Goal: Task Accomplishment & Management: Complete application form

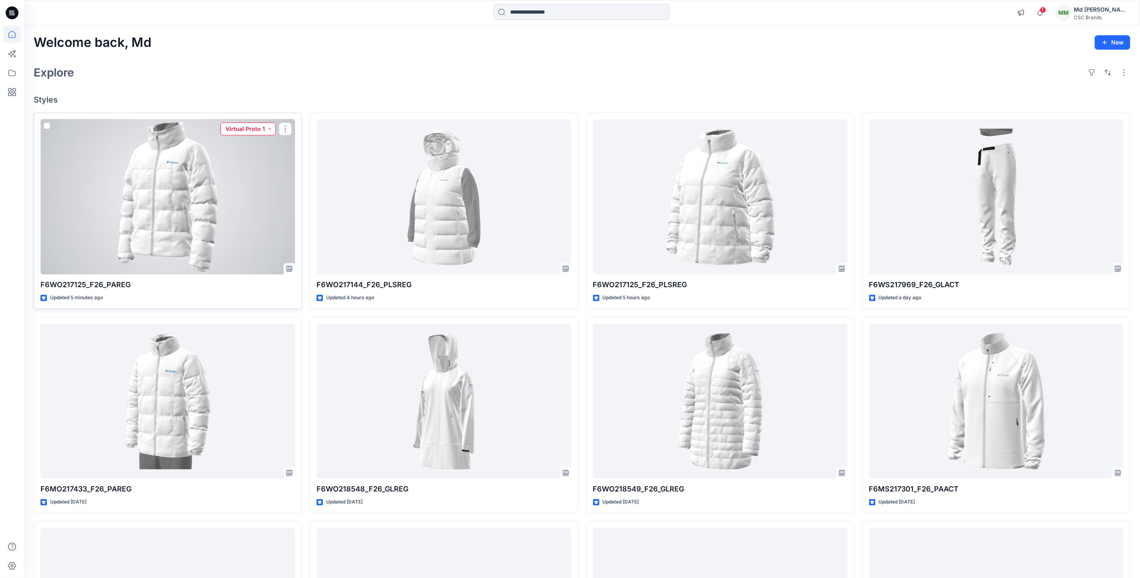
click at [270, 129] on button "Virtual Proto 1" at bounding box center [247, 129] width 55 height 13
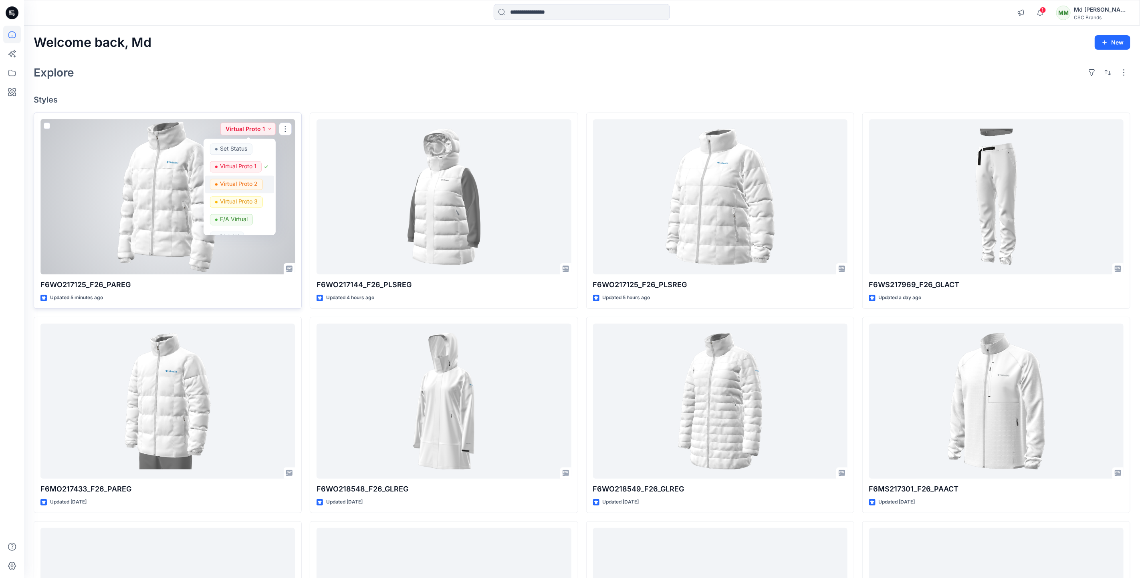
click at [237, 185] on p "Virtual Proto 2" at bounding box center [239, 184] width 38 height 10
click at [240, 178] on div at bounding box center [167, 197] width 255 height 156
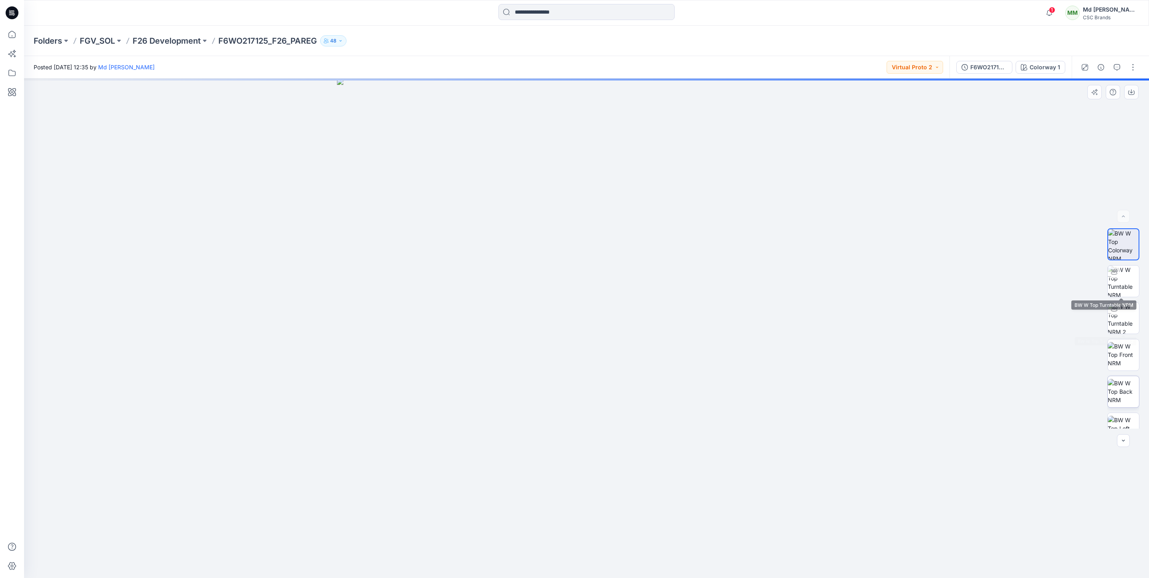
scroll to position [90, 0]
click at [1134, 67] on button "button" at bounding box center [1133, 67] width 13 height 13
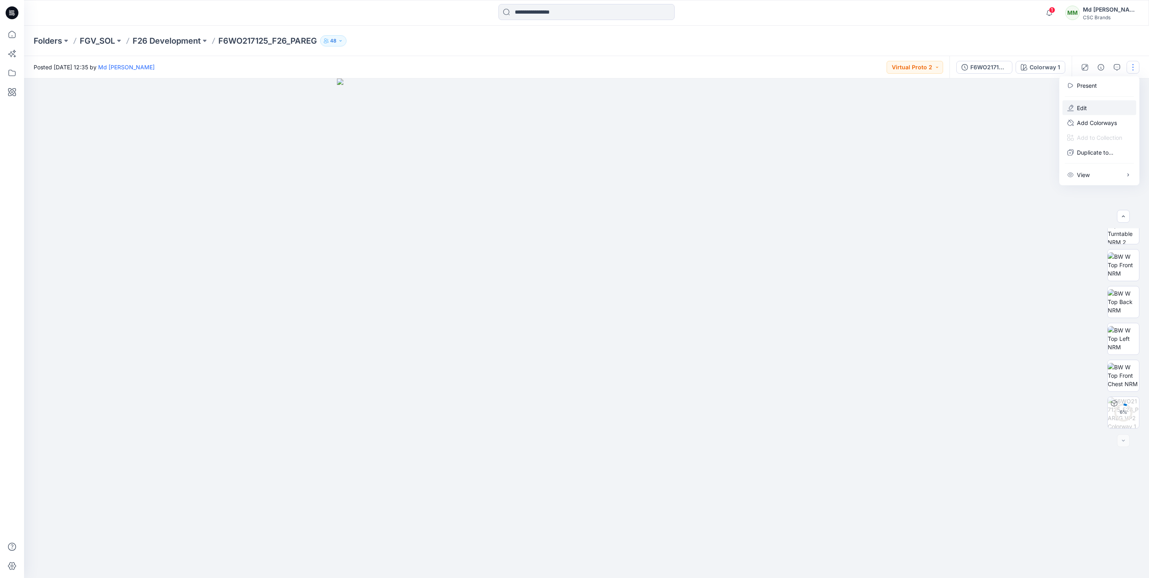
click at [1095, 107] on button "Edit" at bounding box center [1100, 108] width 74 height 15
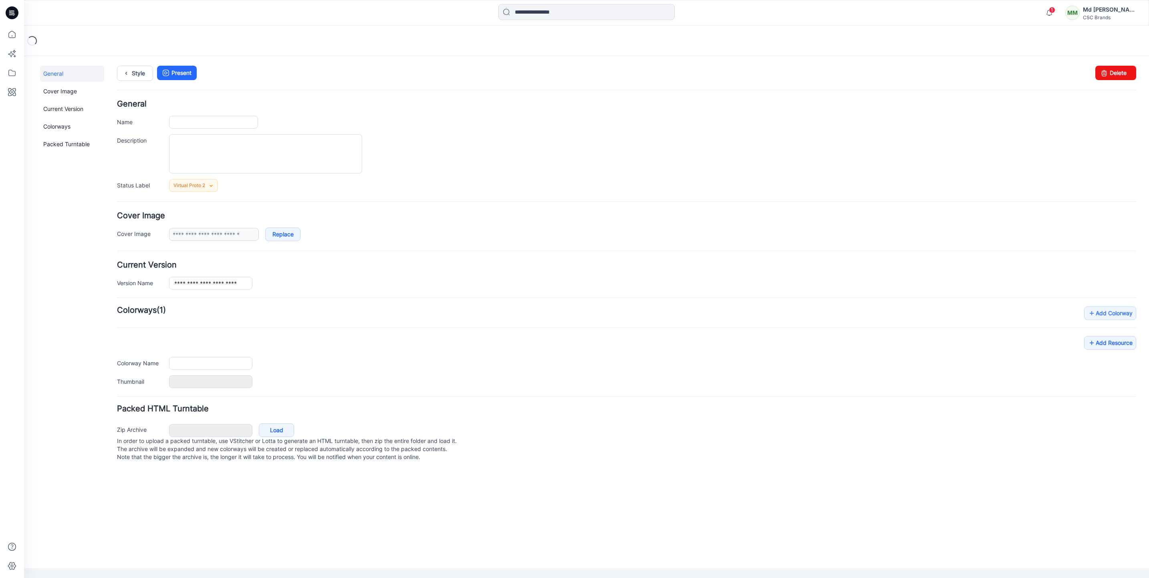
type input "**********"
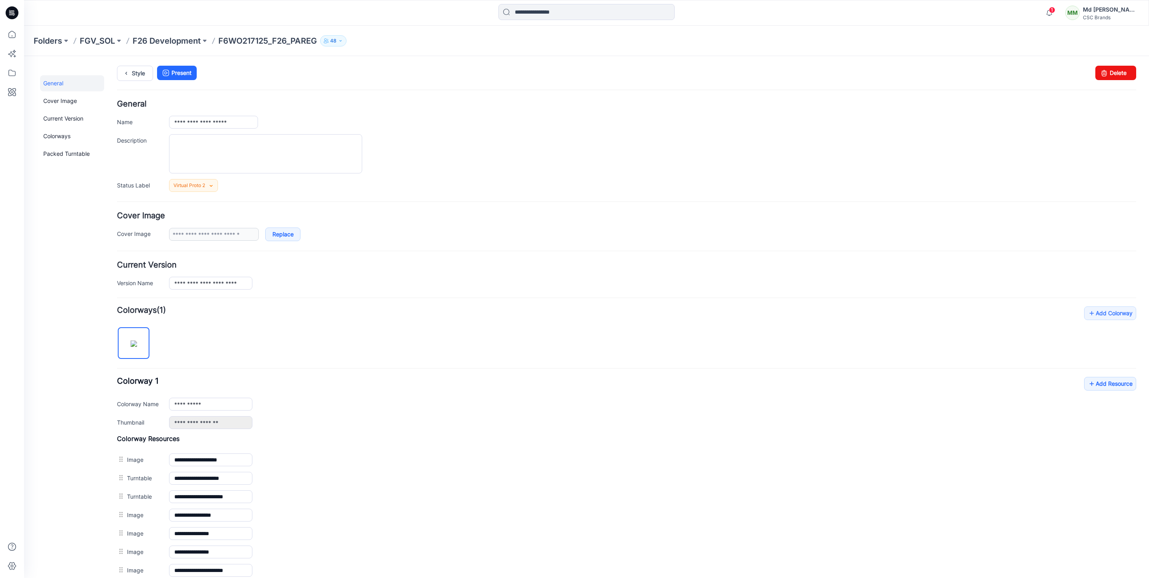
scroll to position [119, 0]
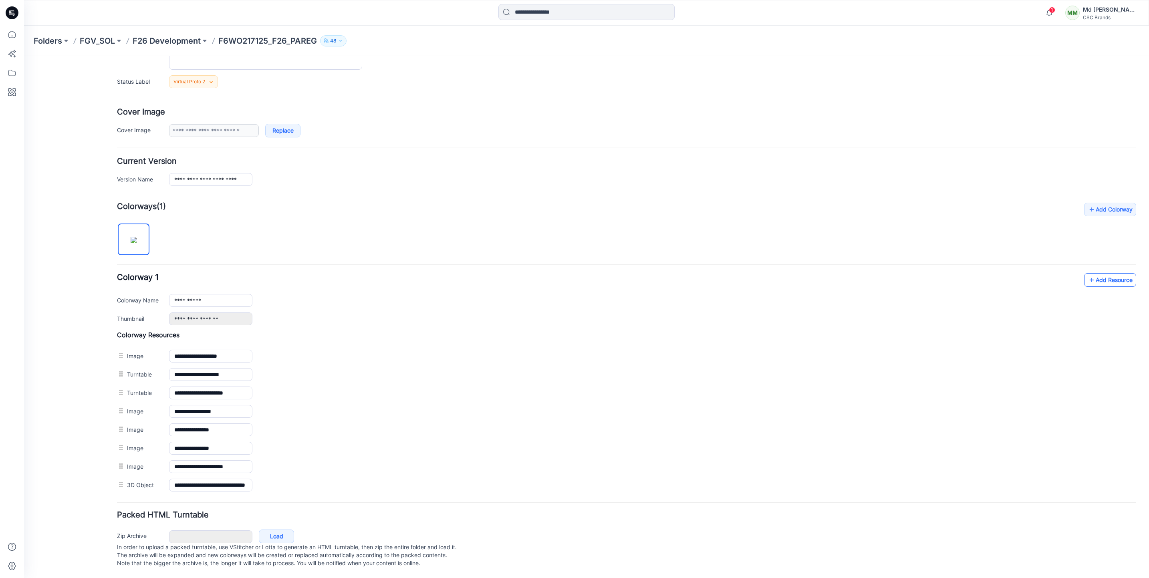
click at [1100, 273] on link "Add Resource" at bounding box center [1111, 280] width 52 height 14
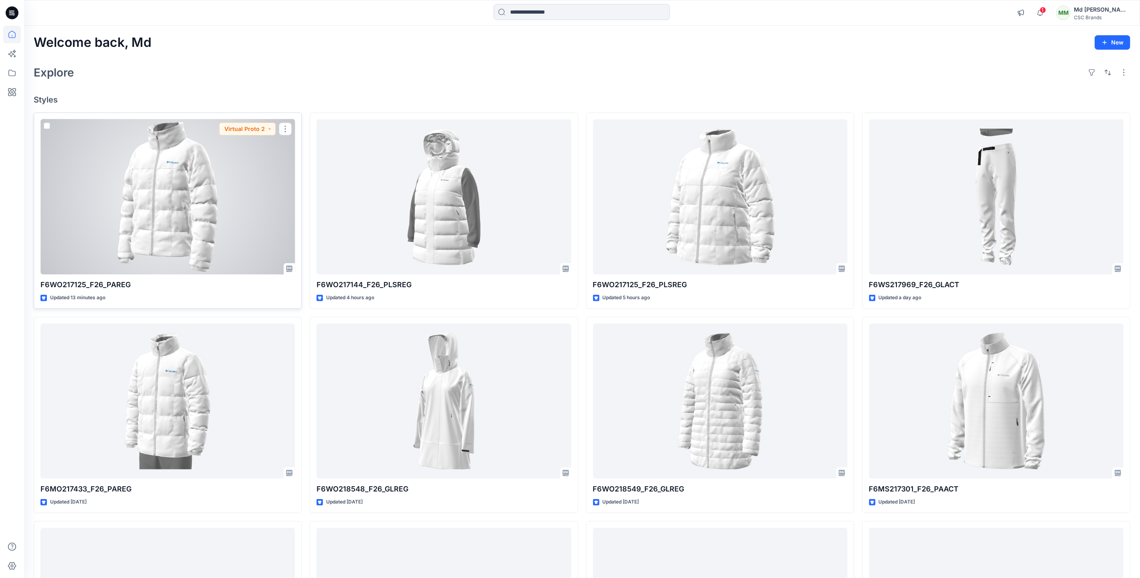
click at [252, 219] on div at bounding box center [167, 197] width 255 height 156
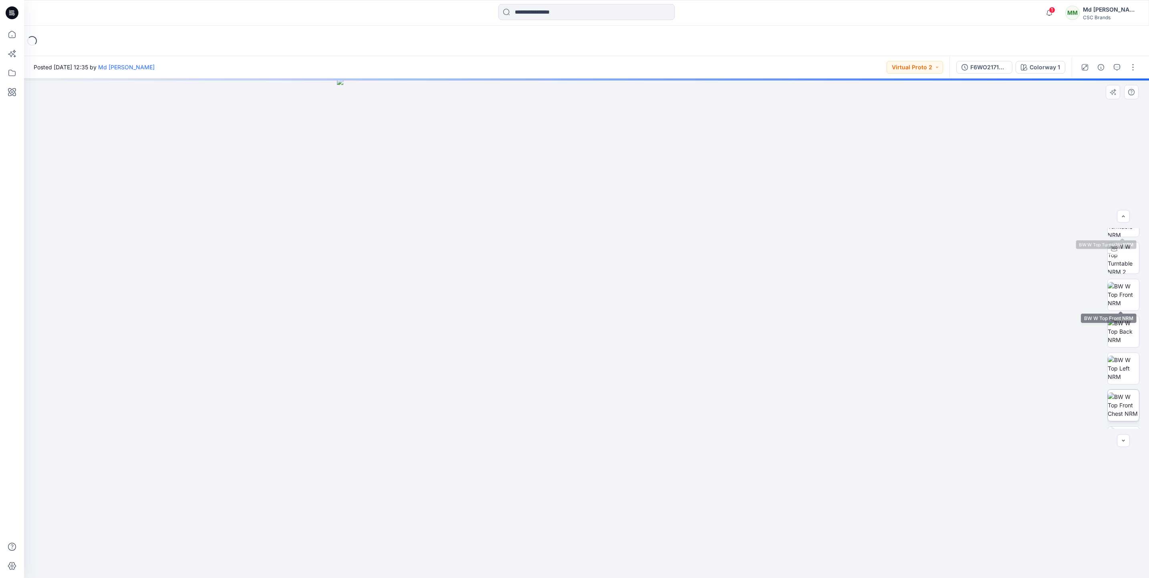
scroll to position [127, 0]
click at [1134, 65] on button "button" at bounding box center [1133, 67] width 13 height 13
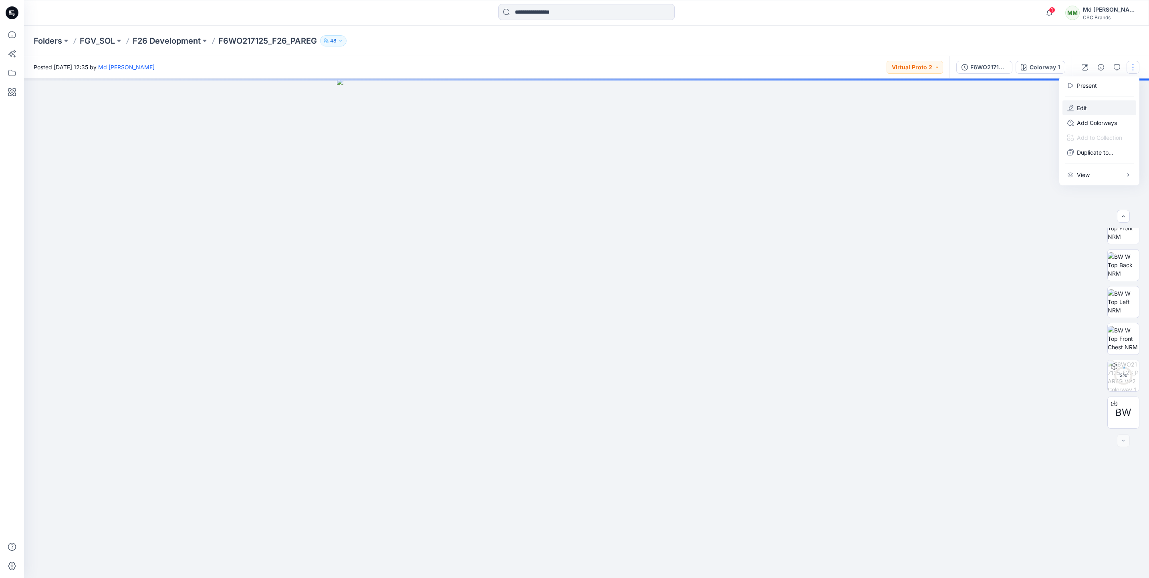
click at [1095, 109] on button "Edit" at bounding box center [1100, 108] width 74 height 15
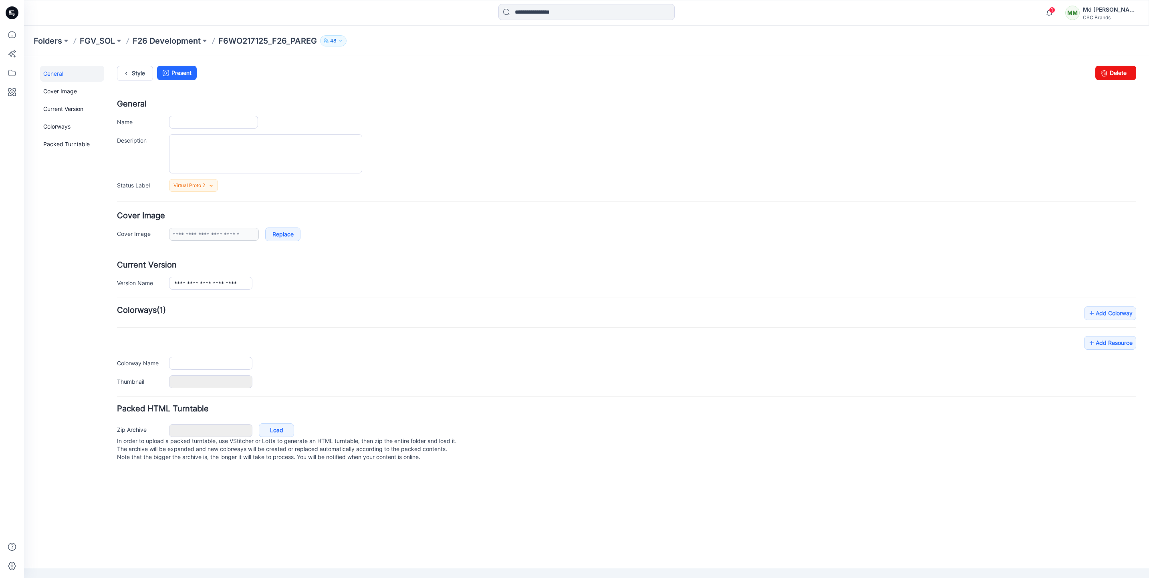
type input "**********"
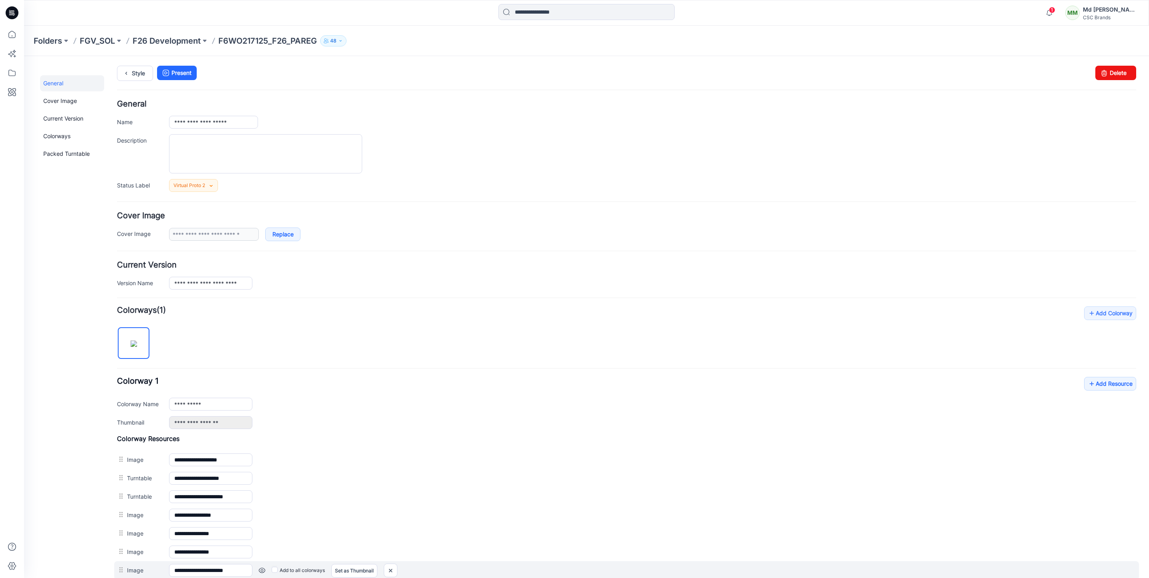
scroll to position [139, 0]
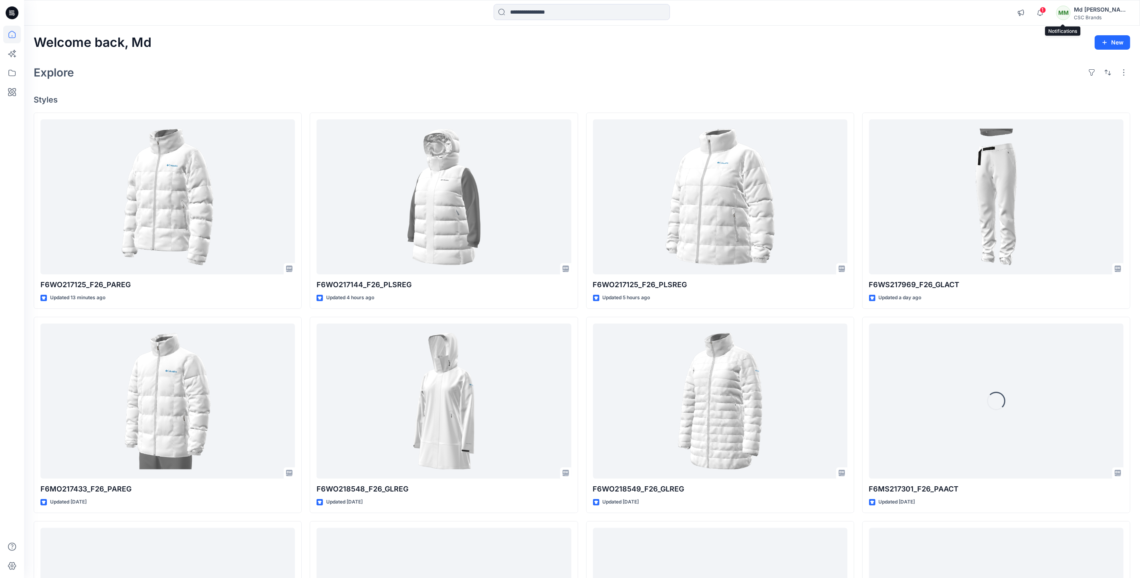
click at [1046, 12] on span "1" at bounding box center [1043, 10] width 6 height 6
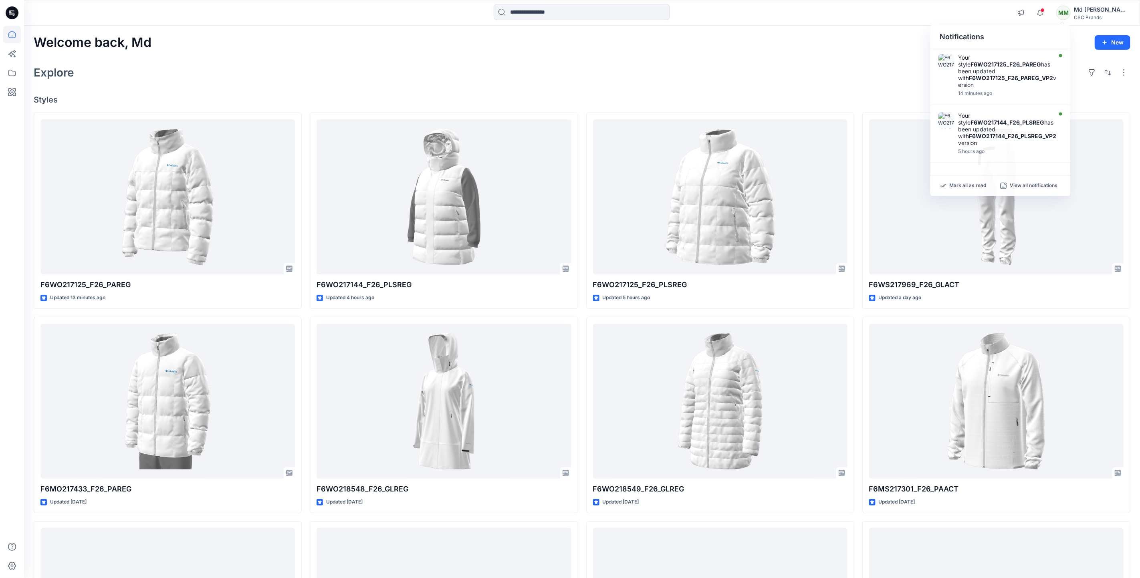
click at [812, 56] on div "Welcome back, Md New Explore Styles F6WO217125_F26_PAREG Updated 13 minutes ago…" at bounding box center [582, 391] width 1116 height 731
